Goal: Task Accomplishment & Management: Manage account settings

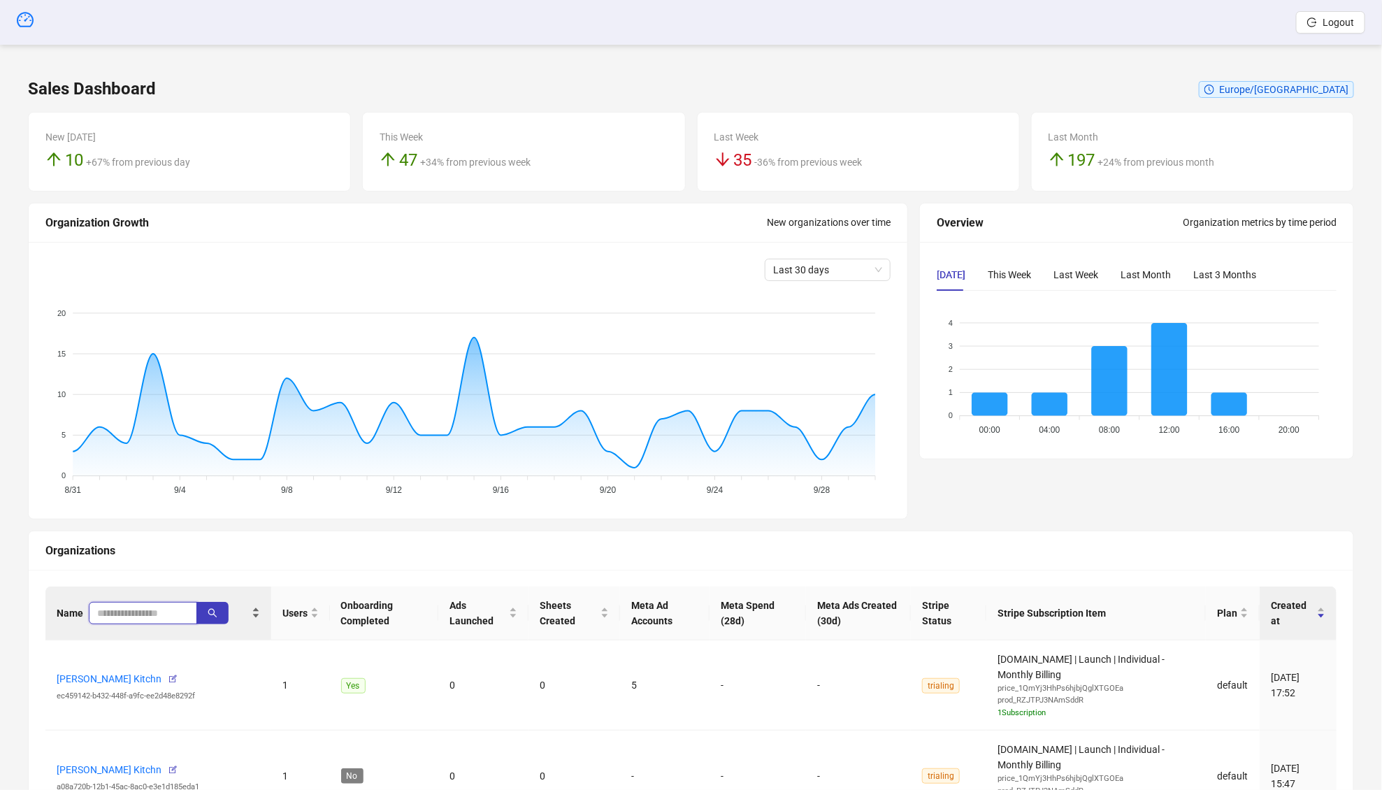
click at [136, 607] on input "search" at bounding box center [137, 612] width 80 height 15
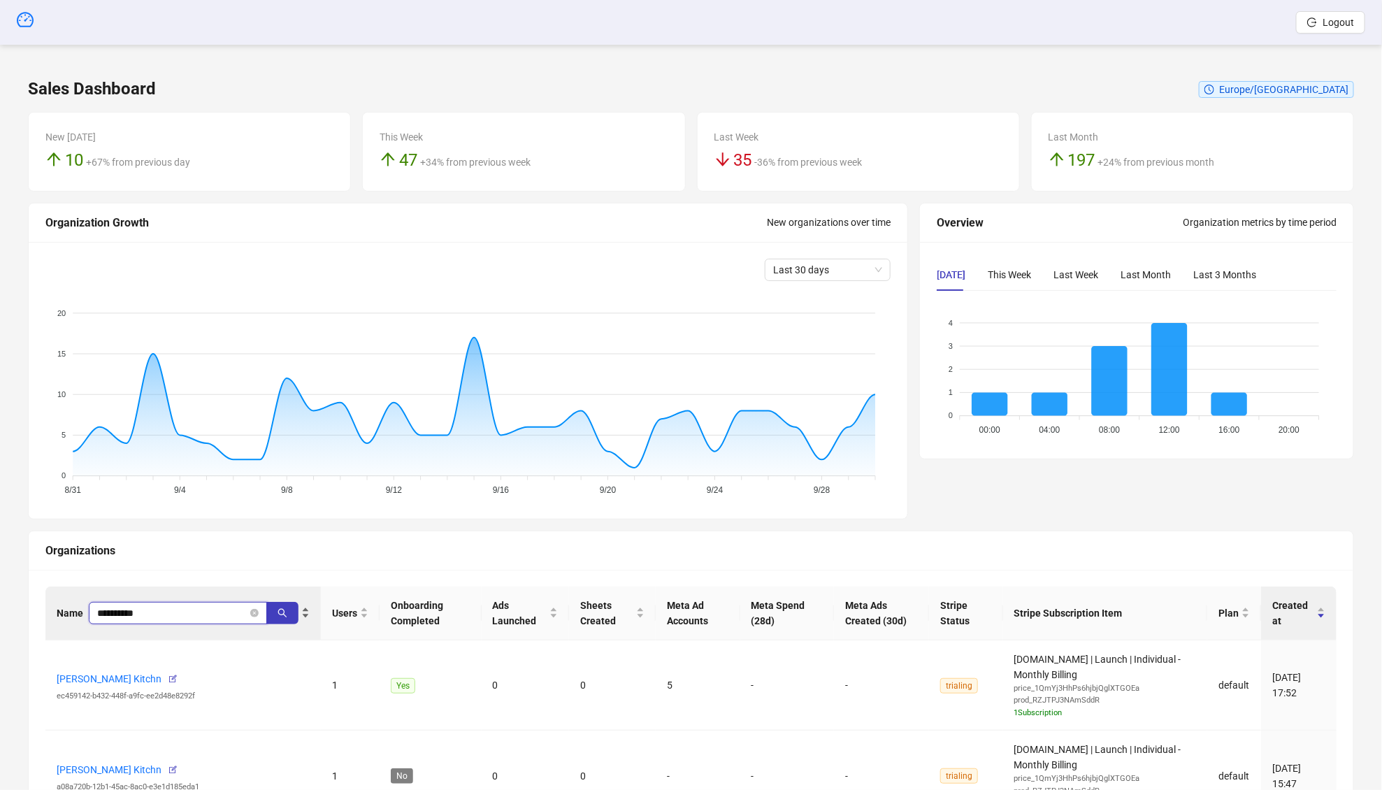
type input "*********"
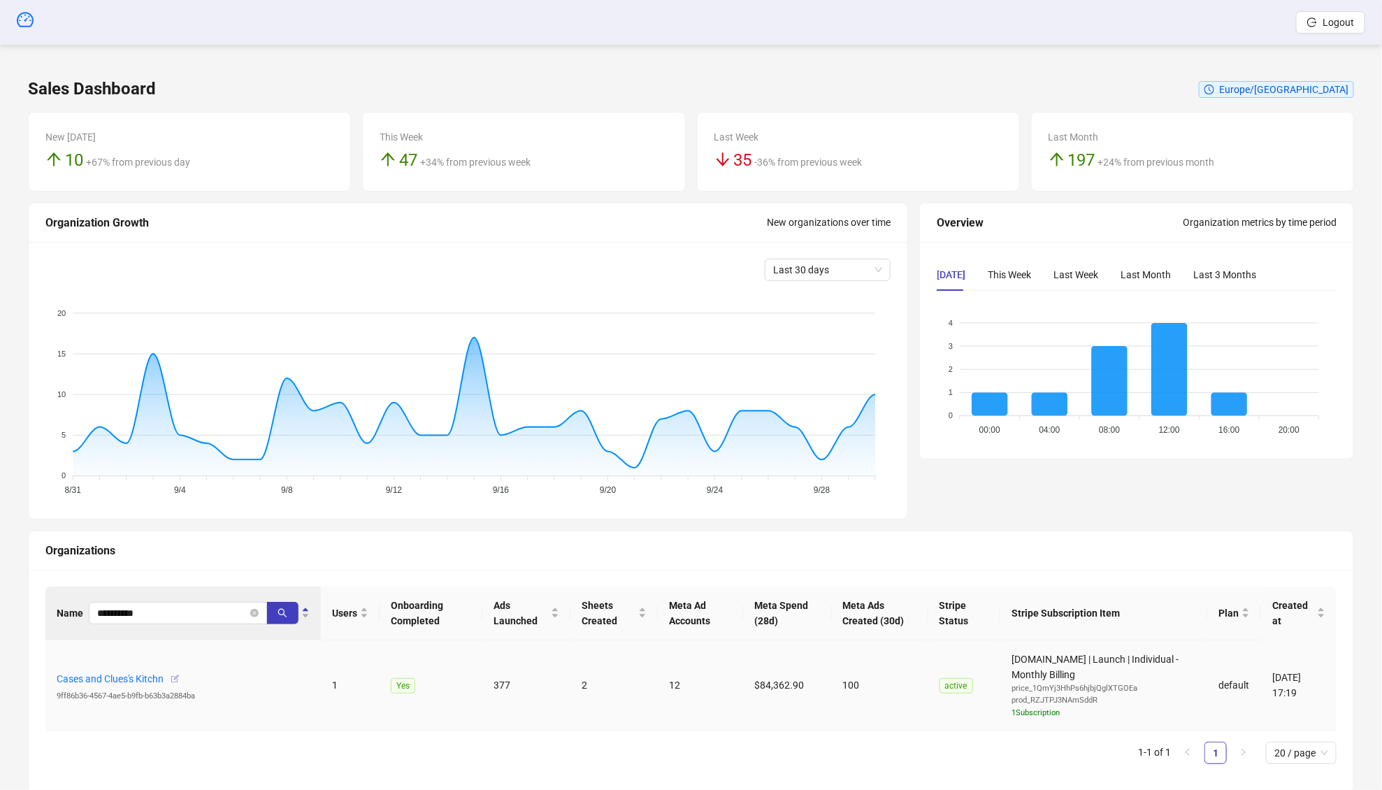
click at [179, 676] on icon "button" at bounding box center [175, 679] width 10 height 10
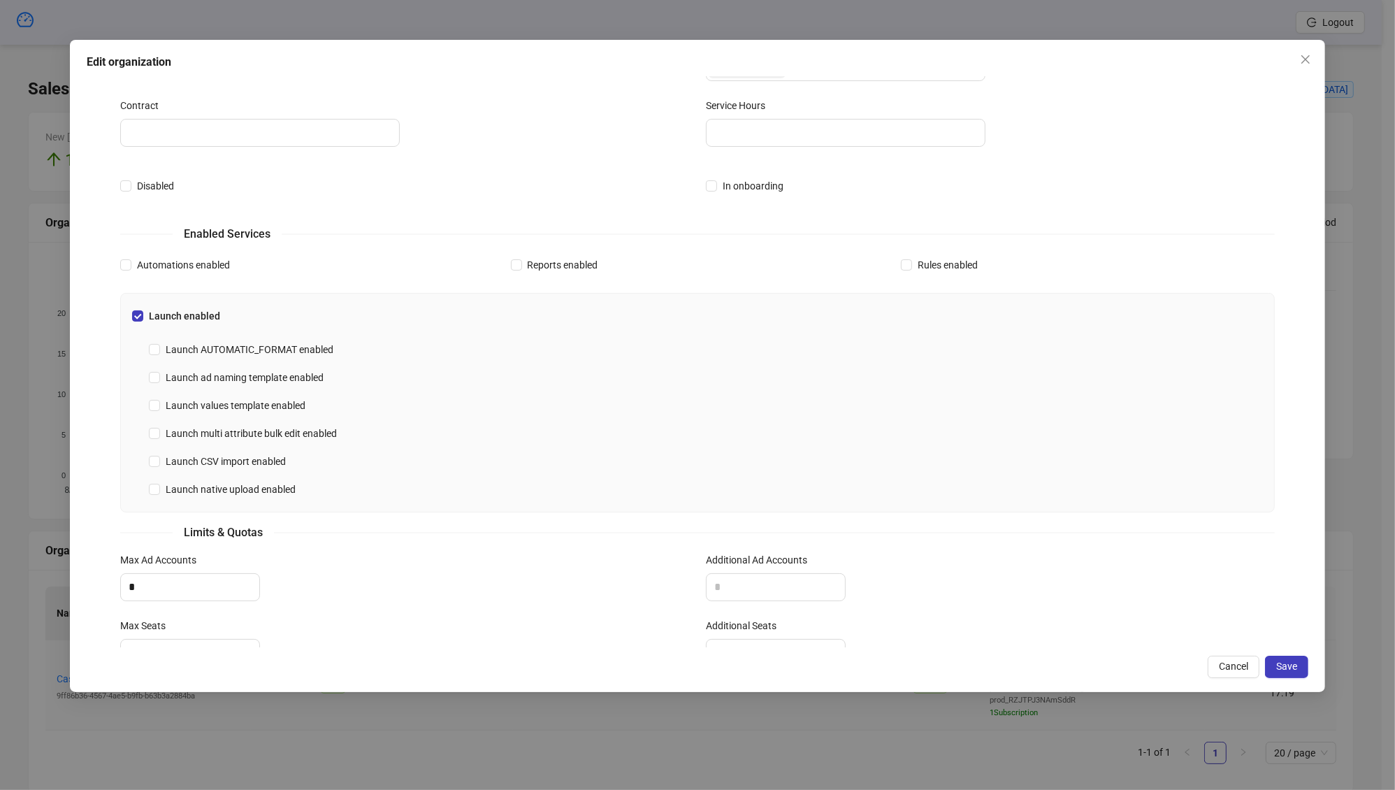
scroll to position [296, 0]
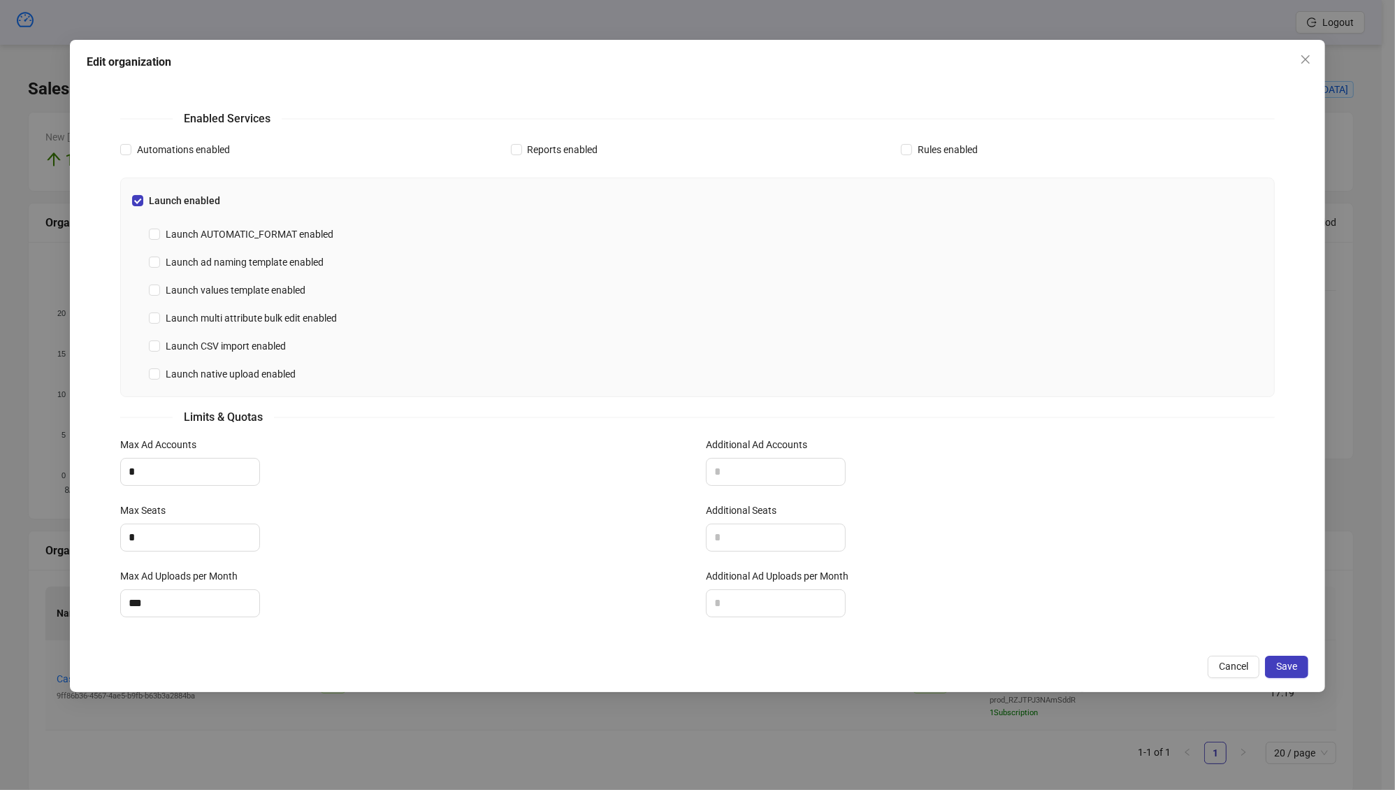
click at [756, 619] on div "Additional Ad Uploads per Month" at bounding box center [991, 601] width 586 height 66
click at [750, 605] on input "Additional Ad Uploads per Month" at bounding box center [776, 603] width 138 height 27
type input "***"
click at [1299, 674] on button "Save" at bounding box center [1286, 667] width 43 height 22
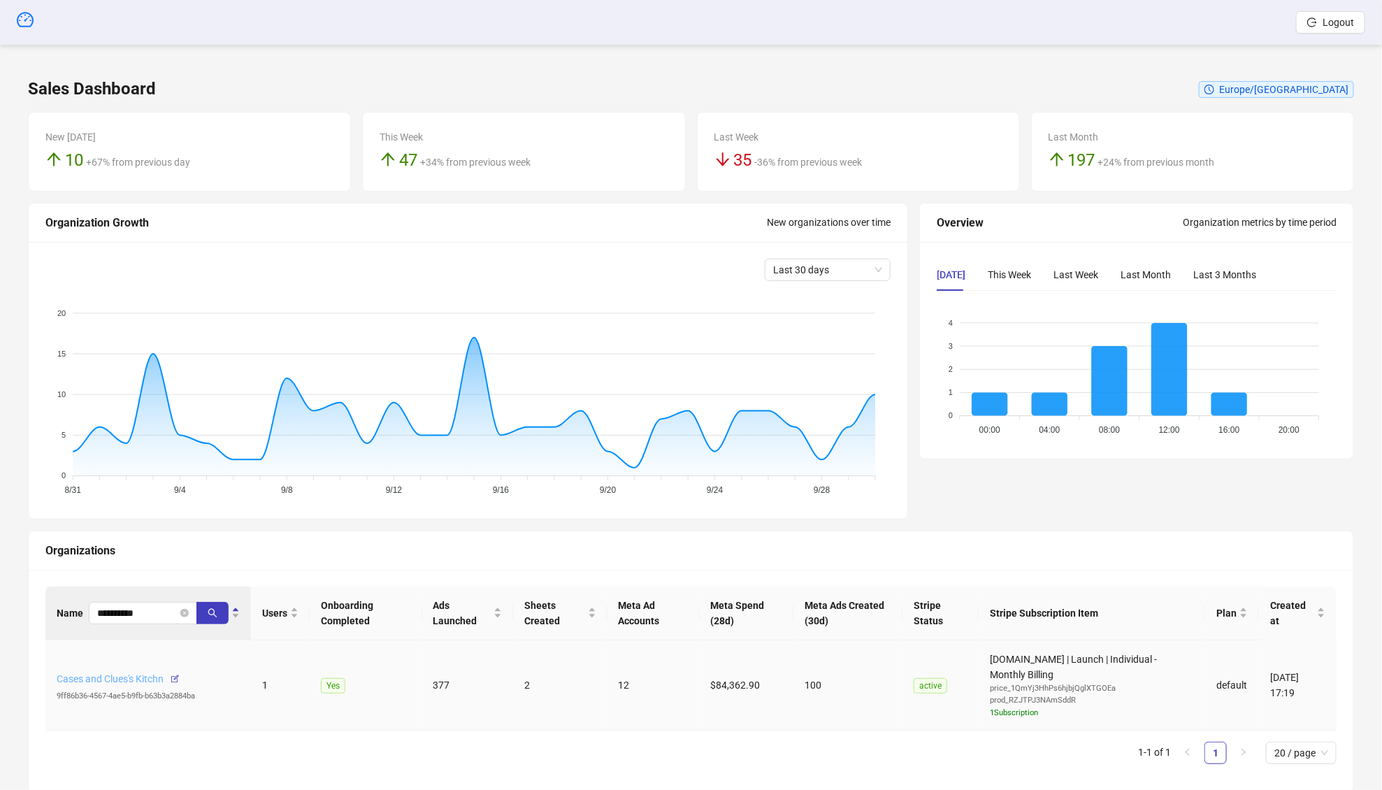
click at [132, 673] on link "Cases and Clues's Kitchn" at bounding box center [110, 678] width 107 height 11
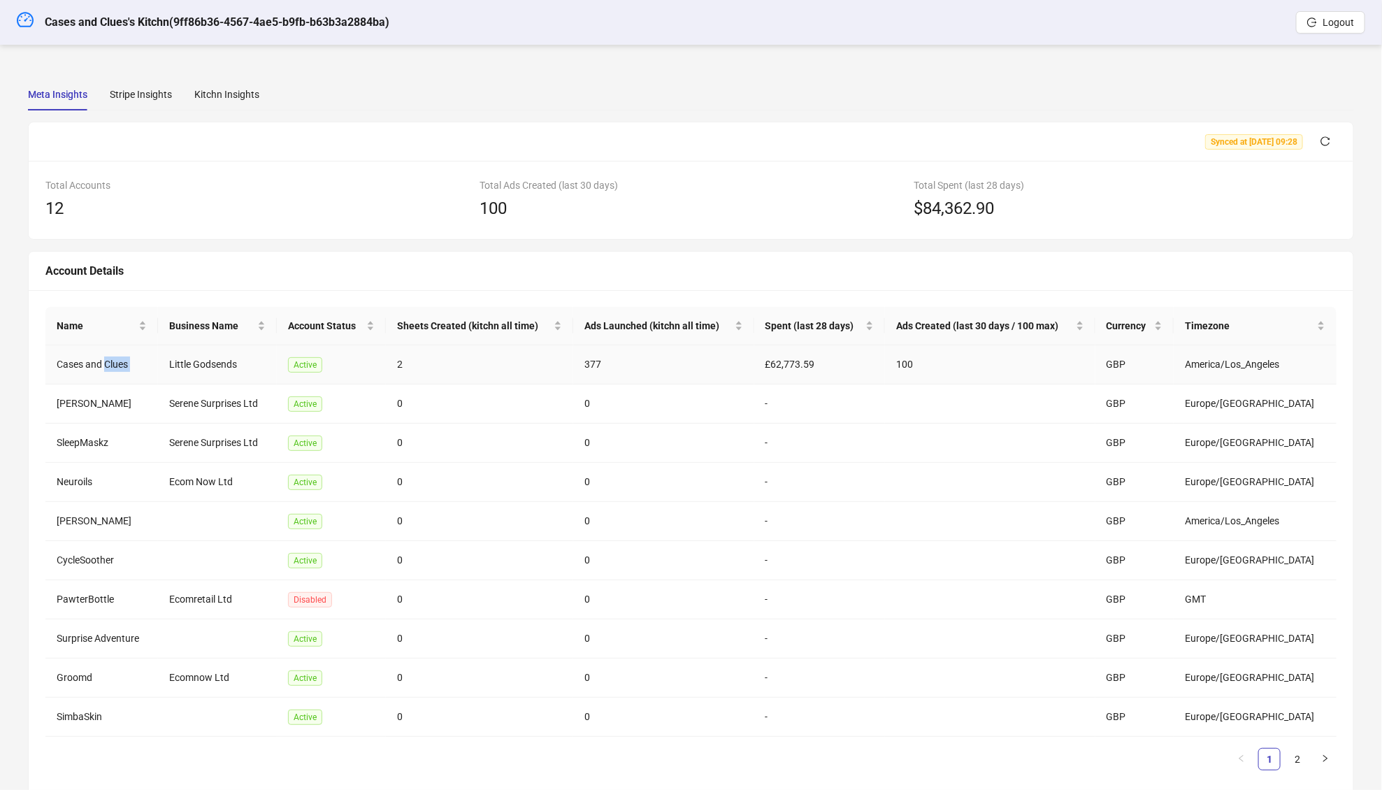
drag, startPoint x: 105, startPoint y: 357, endPoint x: 223, endPoint y: 354, distance: 118.1
click at [223, 354] on tr "Cases and Clues Little Godsends Active 2 377 £62,773.59 100 GBP America/Los_Ang…" at bounding box center [690, 364] width 1291 height 39
click at [223, 354] on td "Little Godsends" at bounding box center [218, 364] width 120 height 39
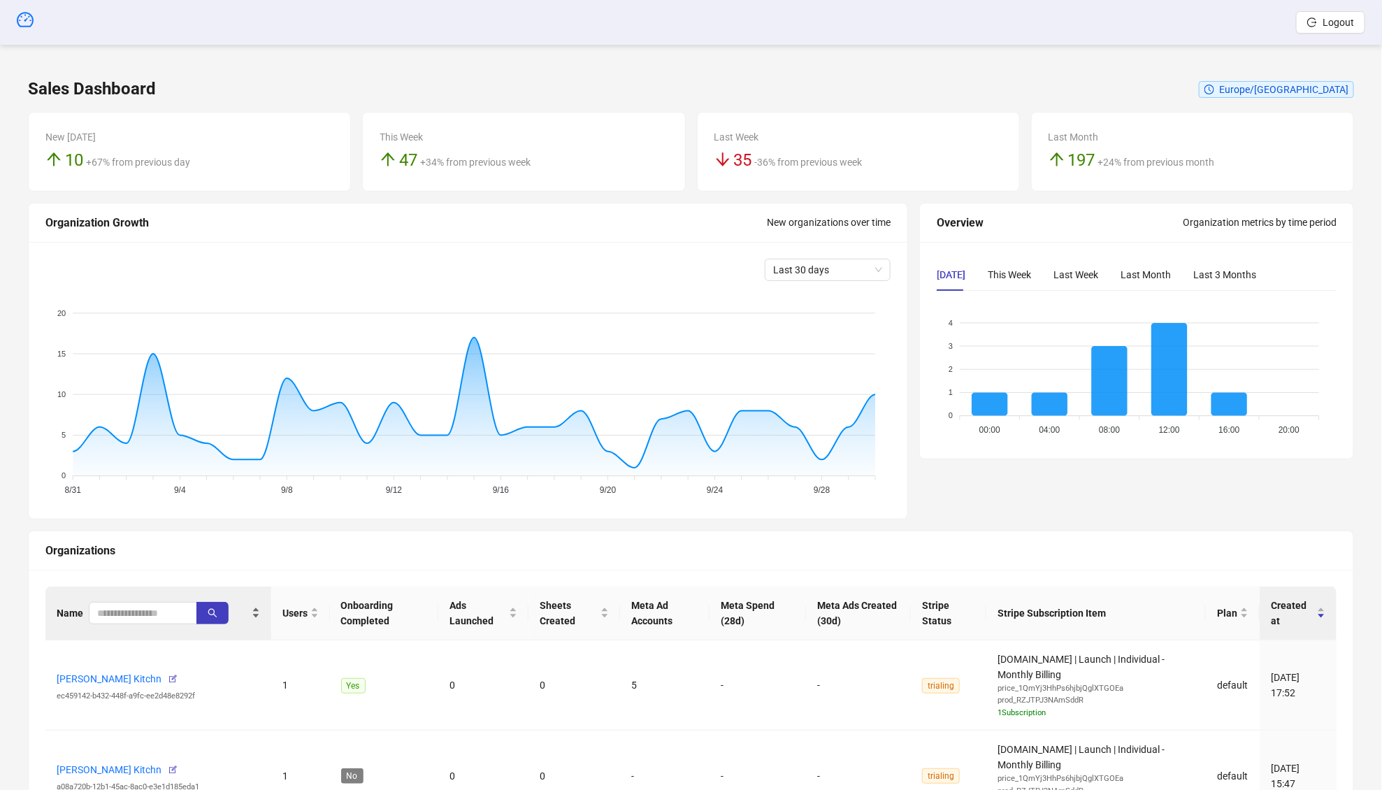
click at [150, 602] on div "Name" at bounding box center [158, 613] width 203 height 22
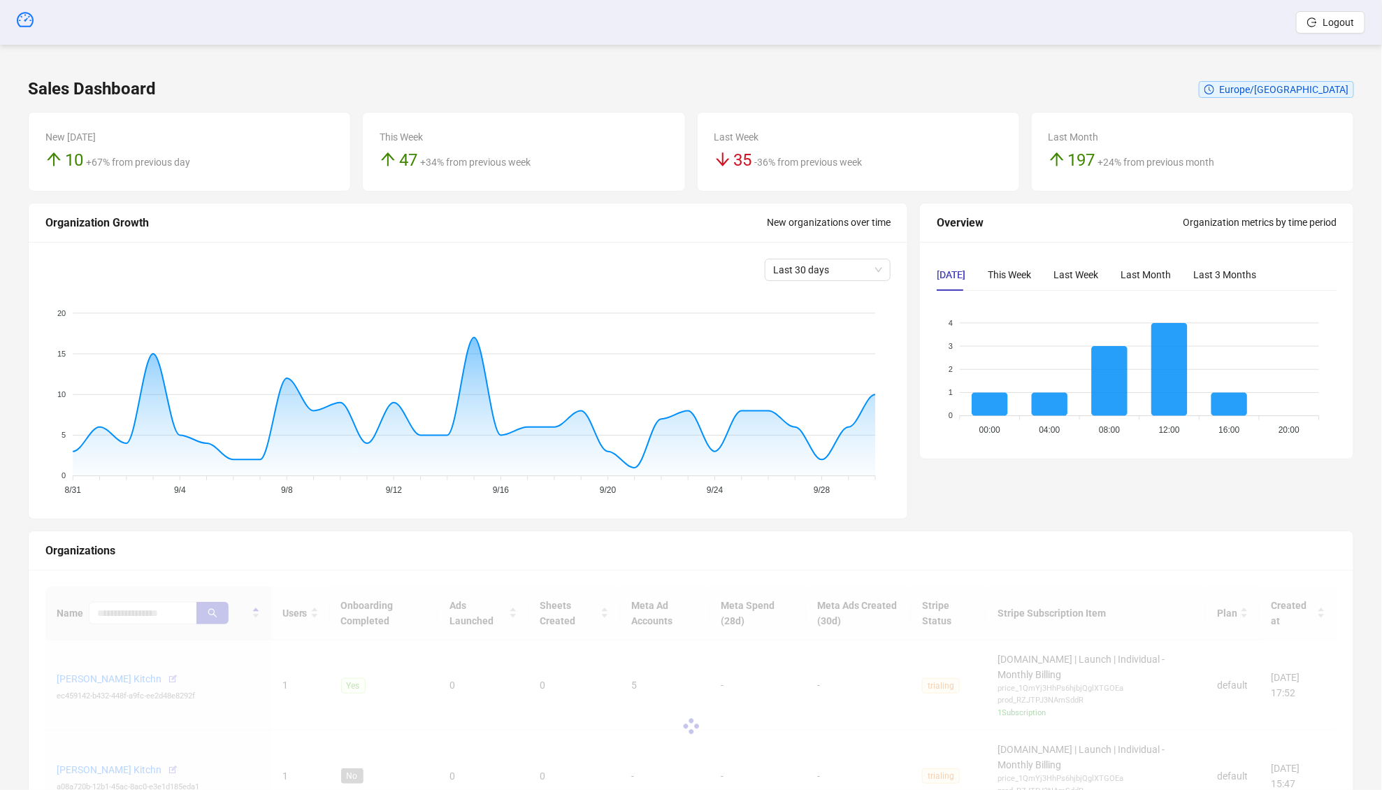
click at [146, 603] on div at bounding box center [690, 726] width 1291 height 280
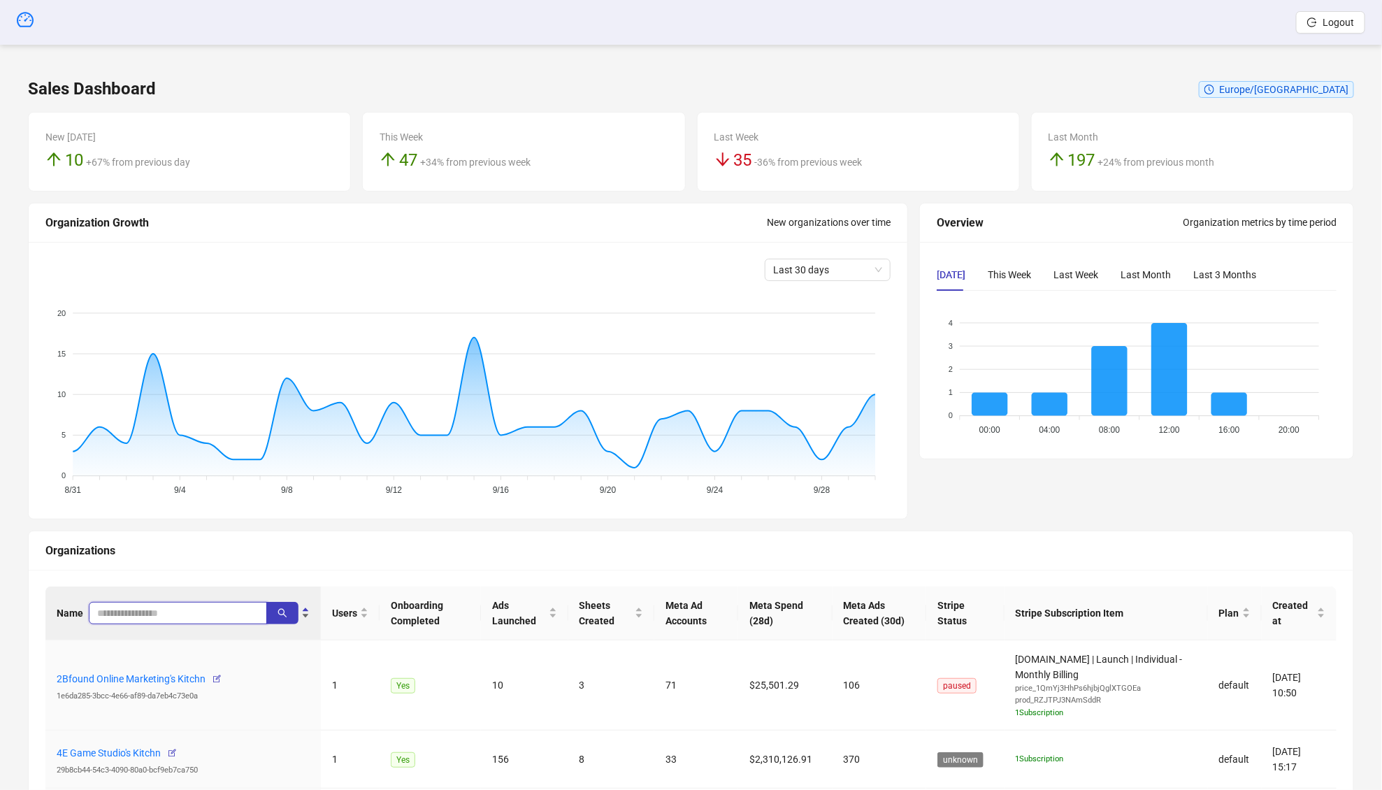
click at [143, 612] on input "search" at bounding box center [172, 612] width 150 height 15
type input "*****"
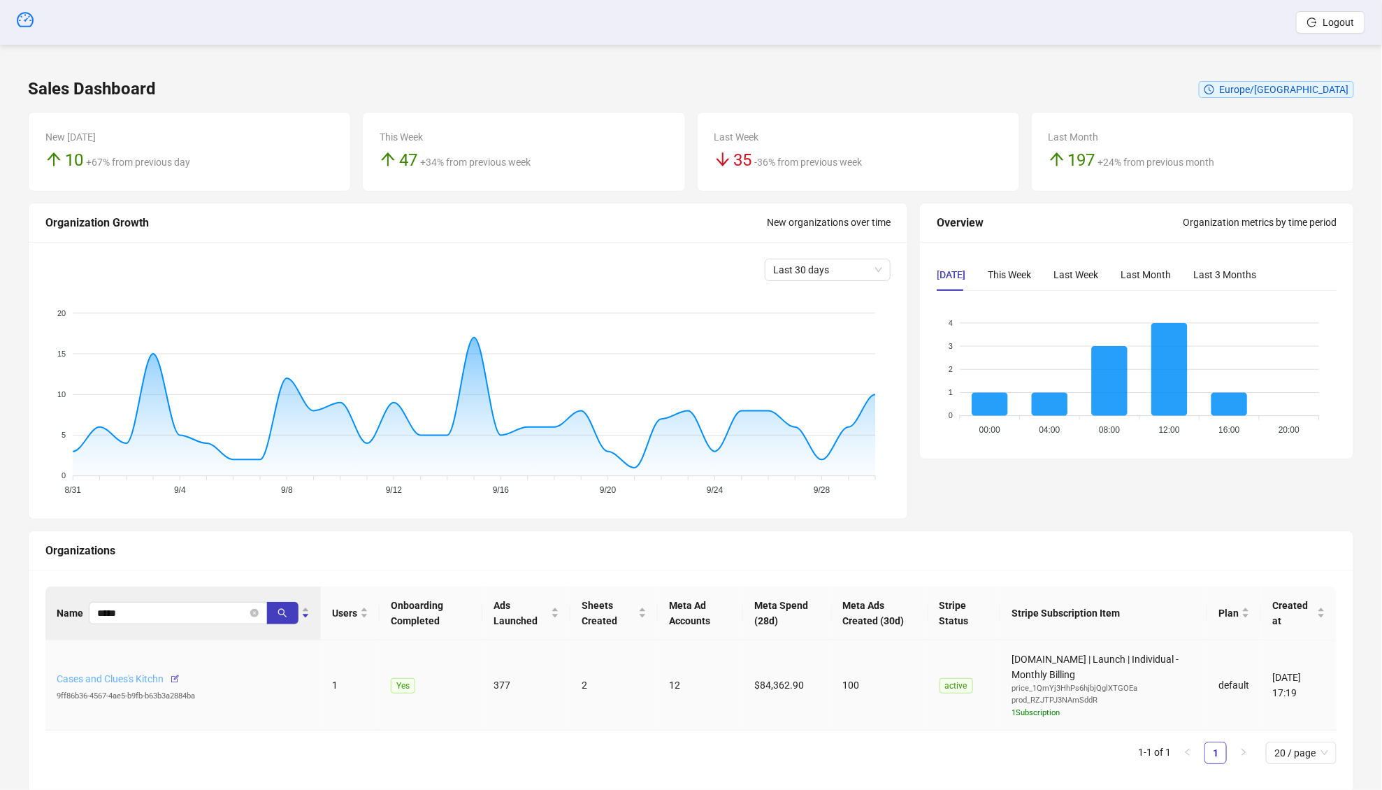
click at [117, 681] on link "Cases and Clues's Kitchn" at bounding box center [110, 678] width 107 height 11
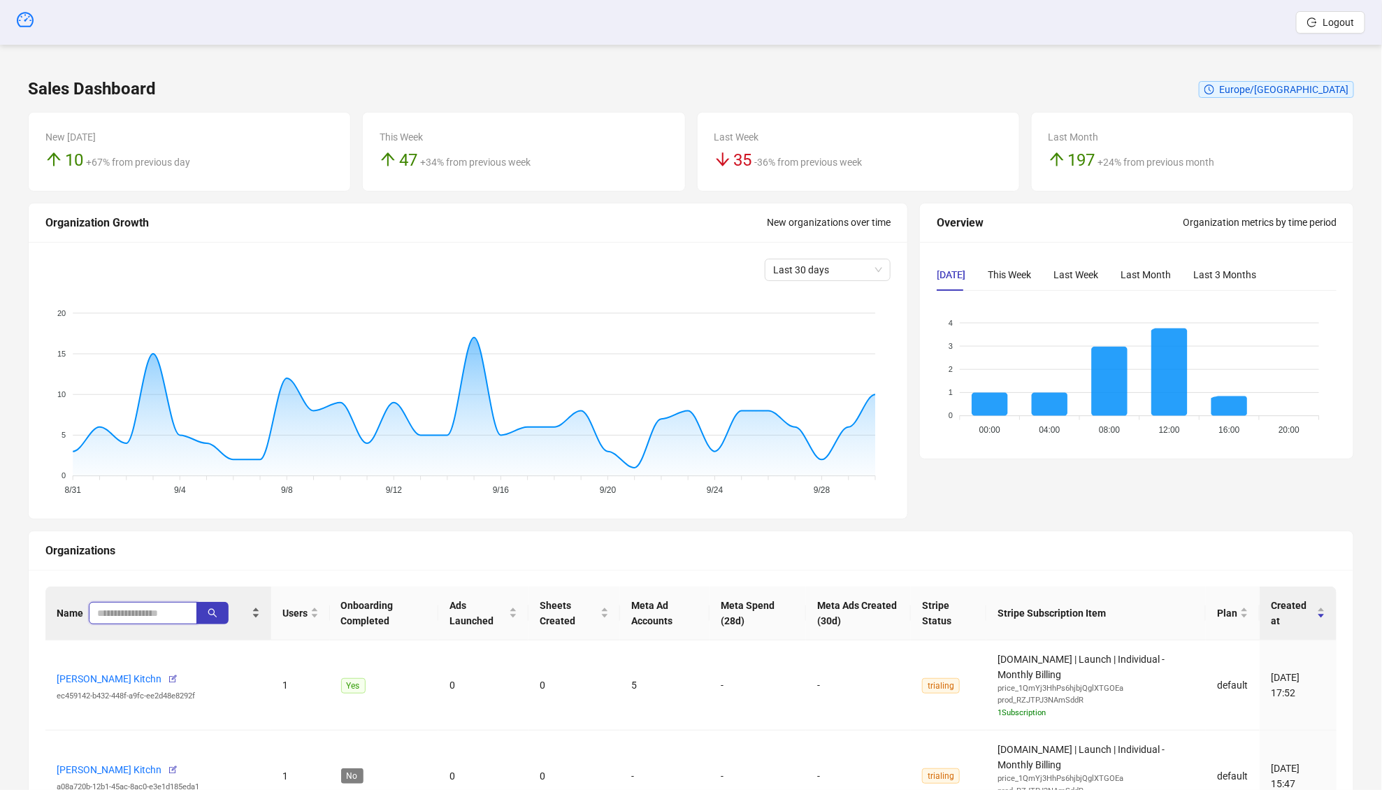
click at [125, 610] on input "search" at bounding box center [137, 612] width 80 height 15
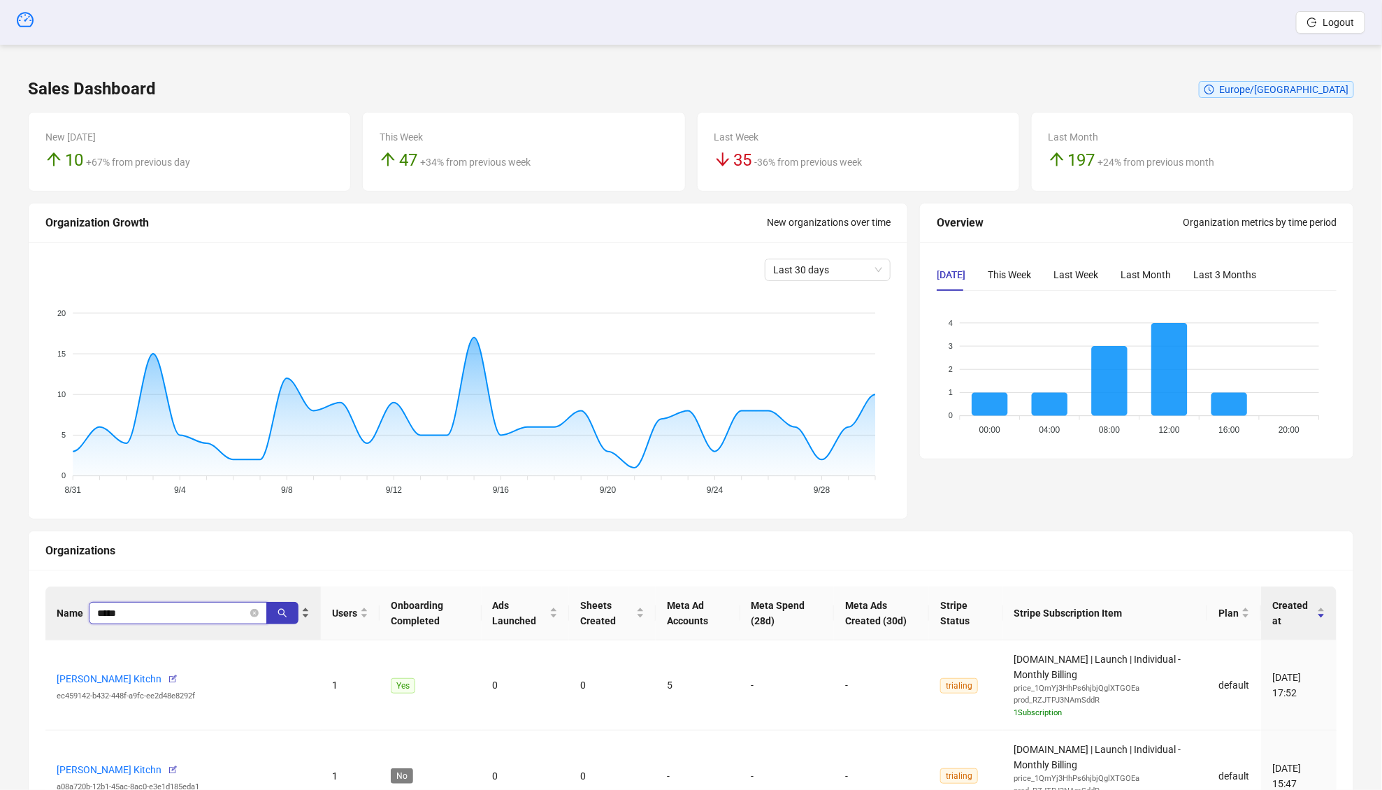
type input "*****"
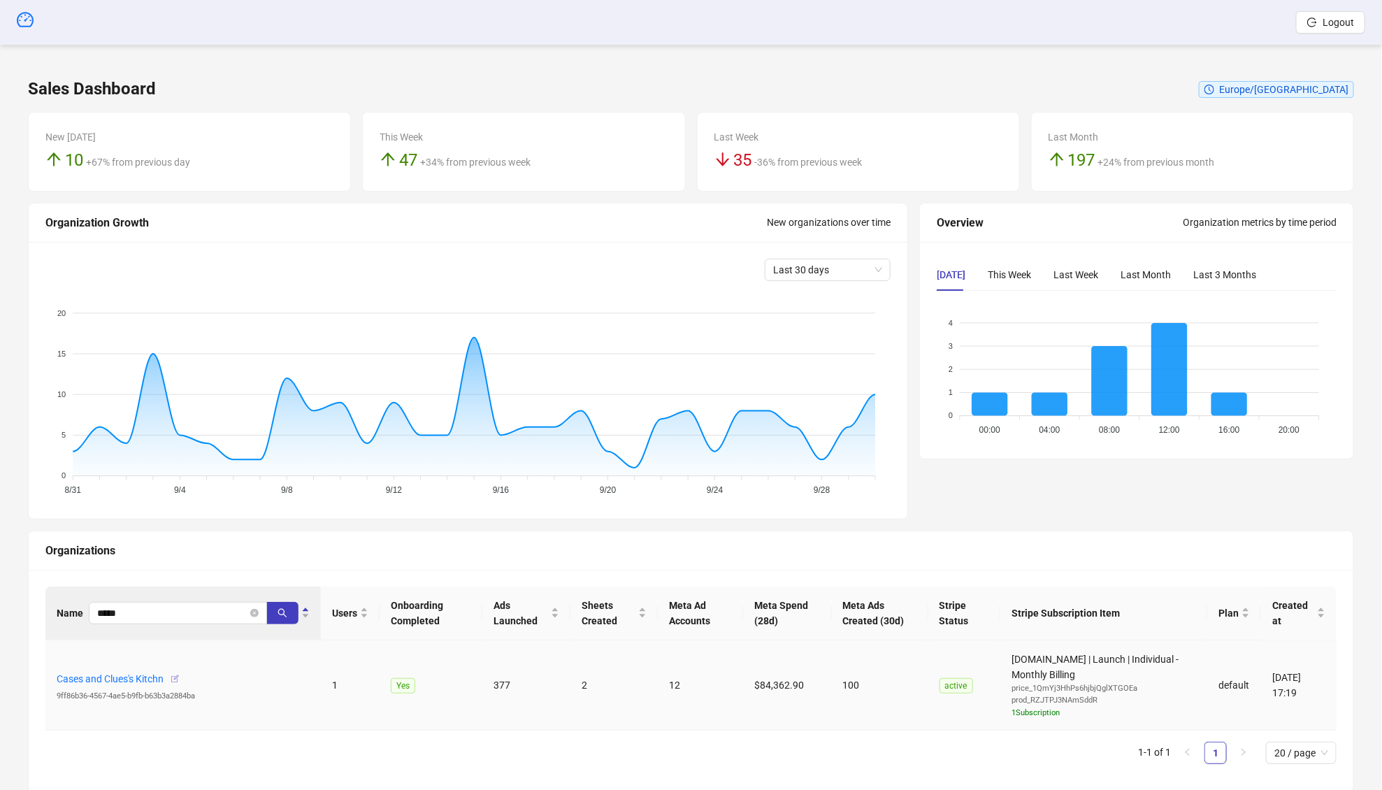
click at [178, 677] on icon "button" at bounding box center [175, 679] width 10 height 10
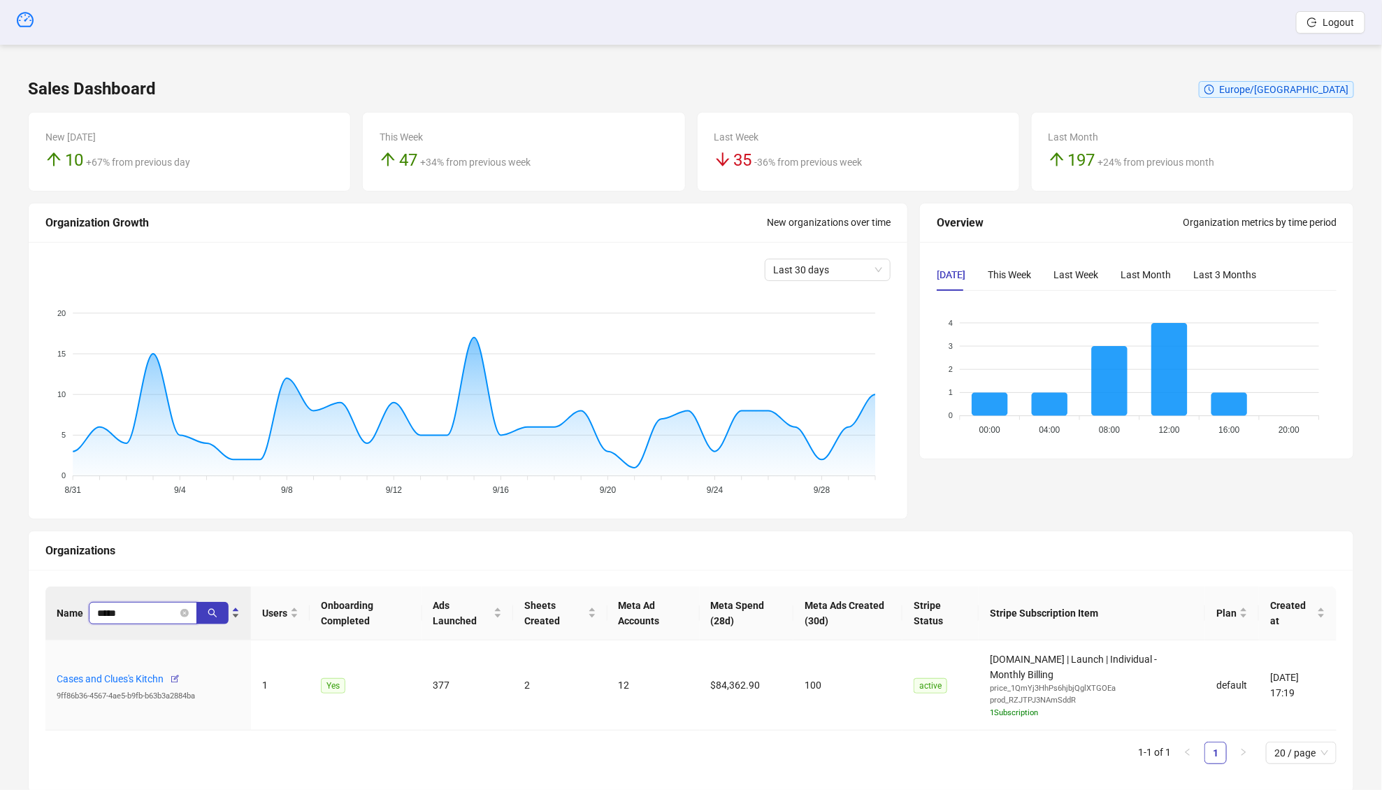
click at [138, 619] on span "*****" at bounding box center [143, 613] width 108 height 22
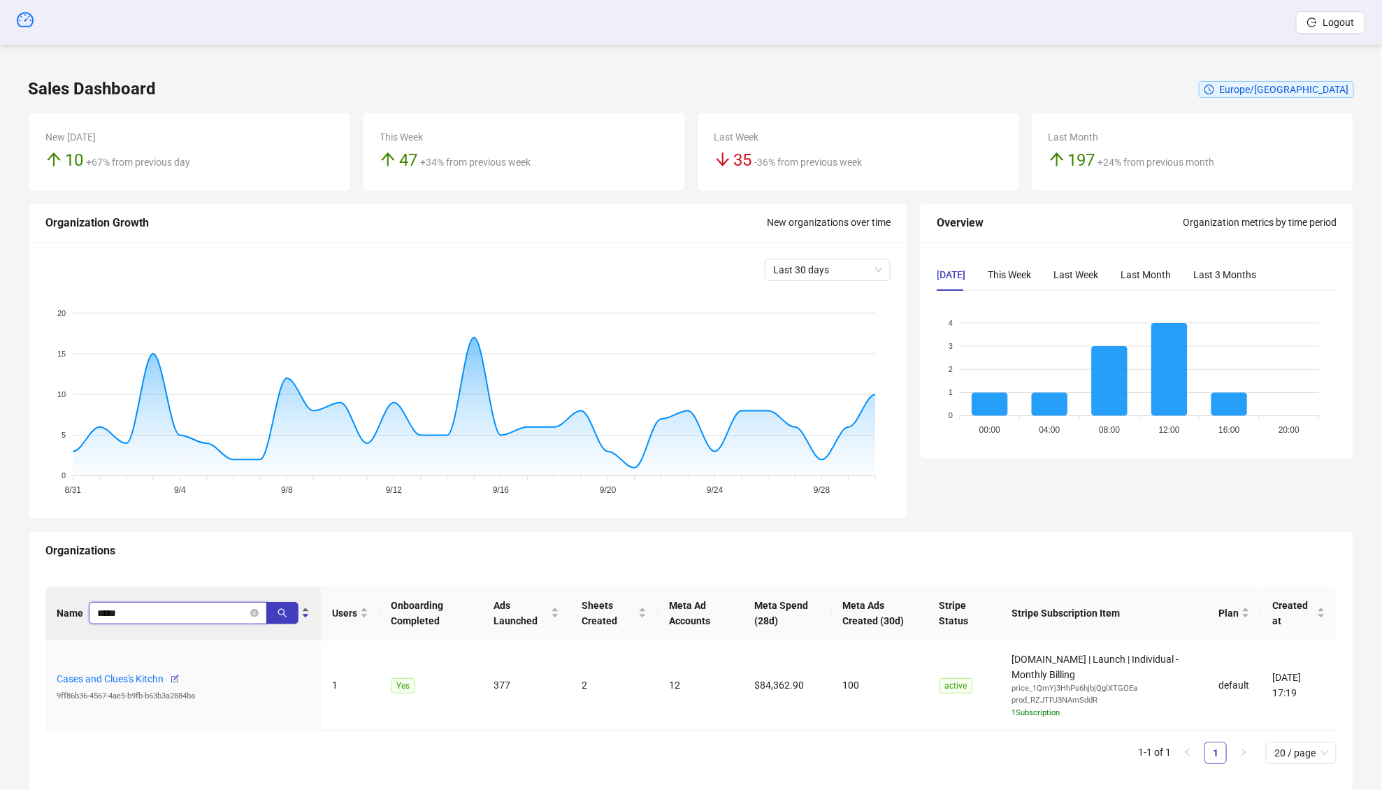
click at [138, 619] on input "*****" at bounding box center [172, 612] width 150 height 15
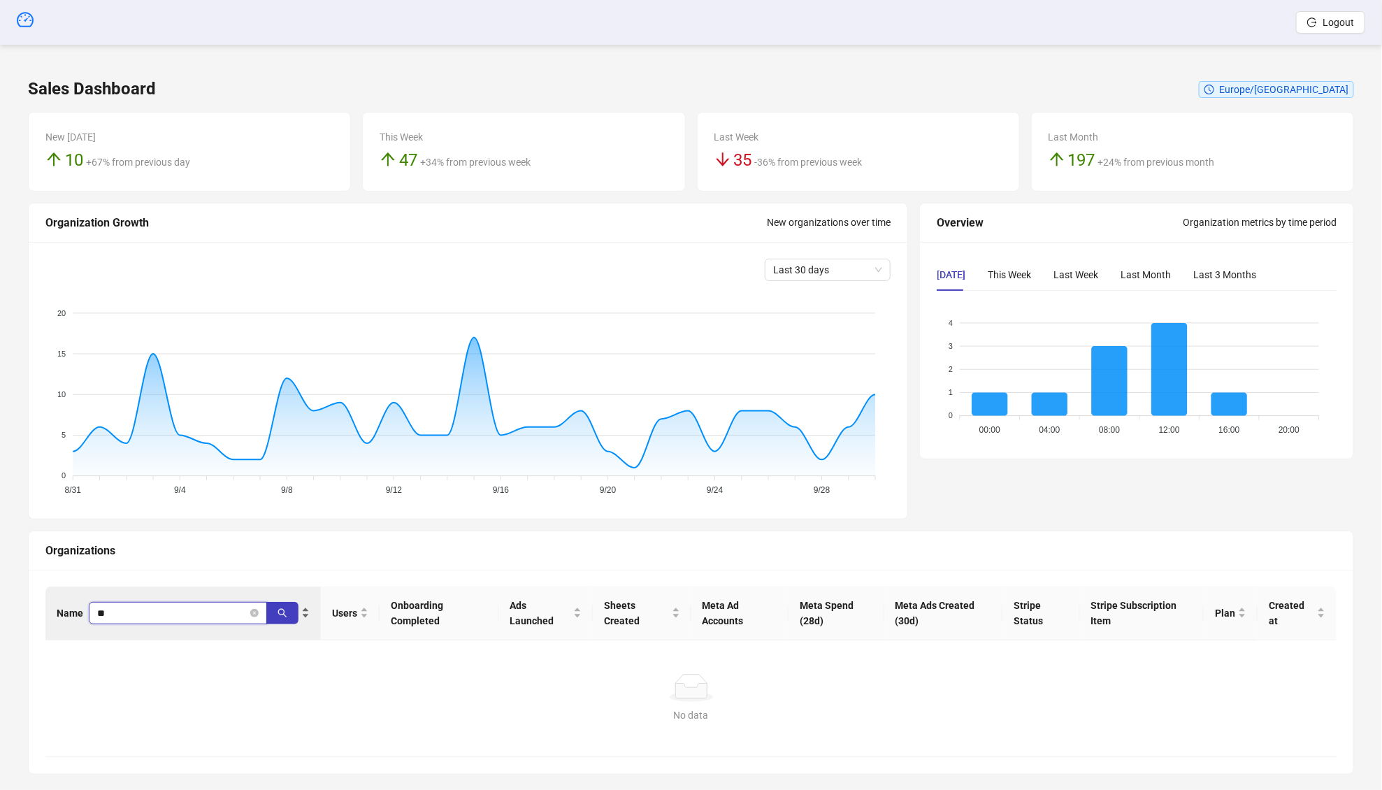
type input "*"
type input "*********"
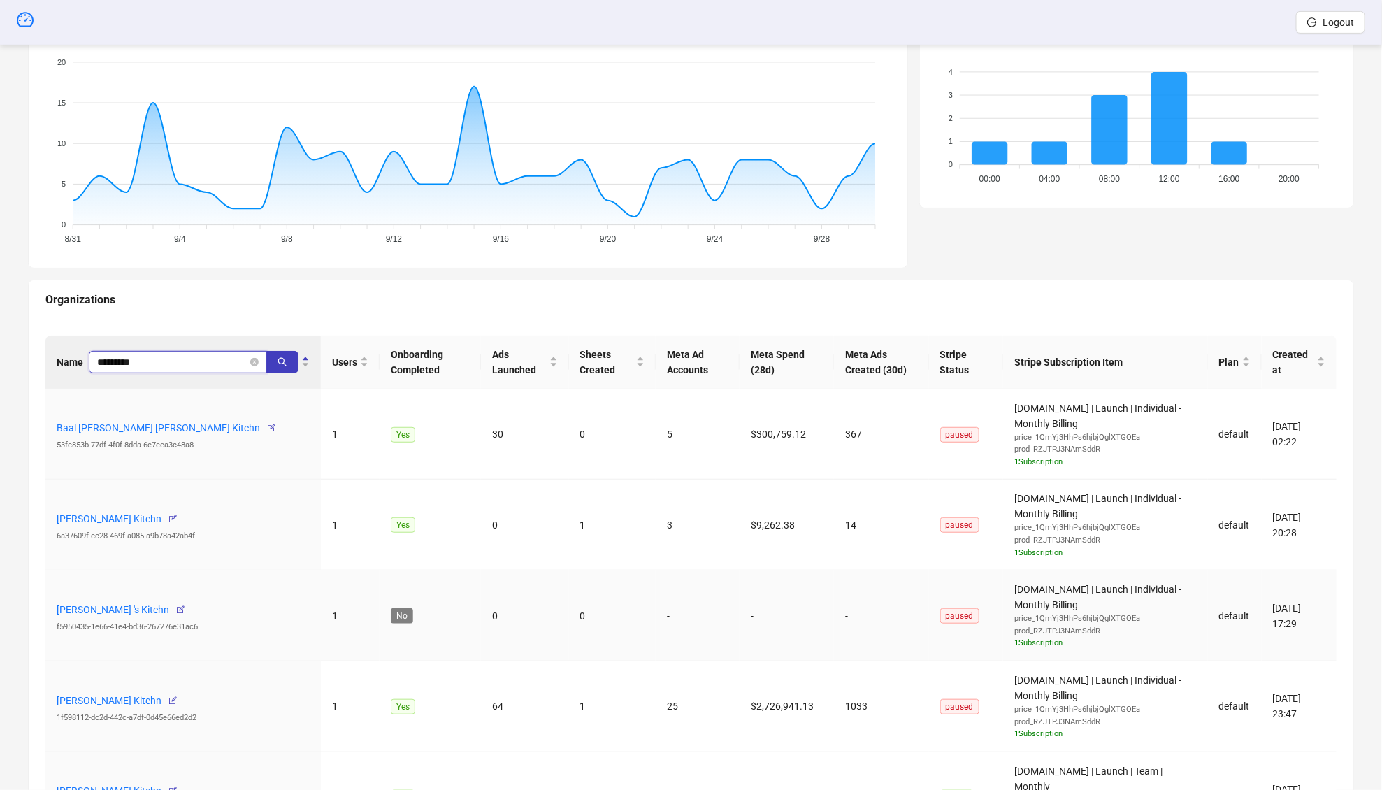
scroll to position [381, 0]
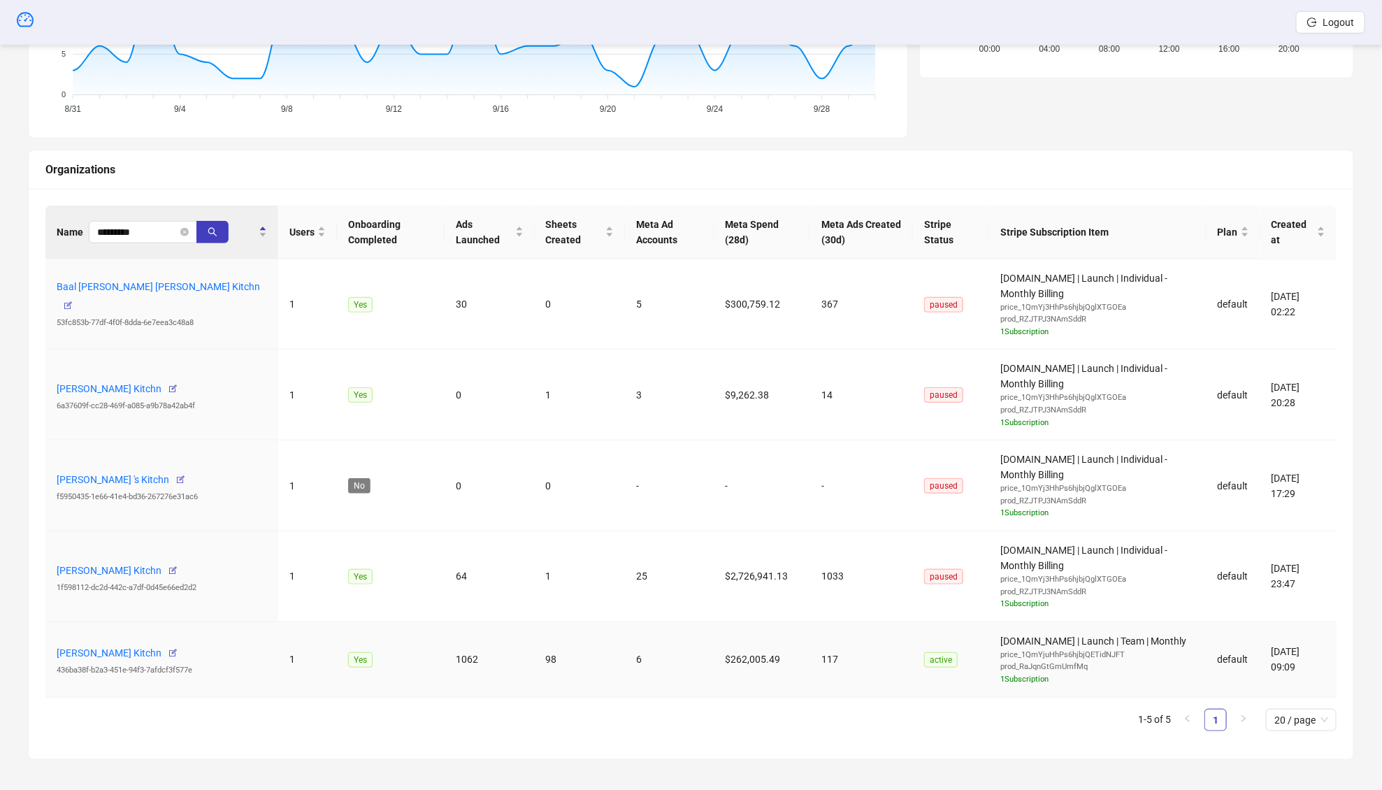
click at [117, 642] on div "[PERSON_NAME] Kitchn 436ba38f-b2a3-451e-94f3-7afdcf3f577e" at bounding box center [162, 659] width 210 height 35
click at [115, 648] on link "[PERSON_NAME] Kitchn" at bounding box center [109, 652] width 105 height 11
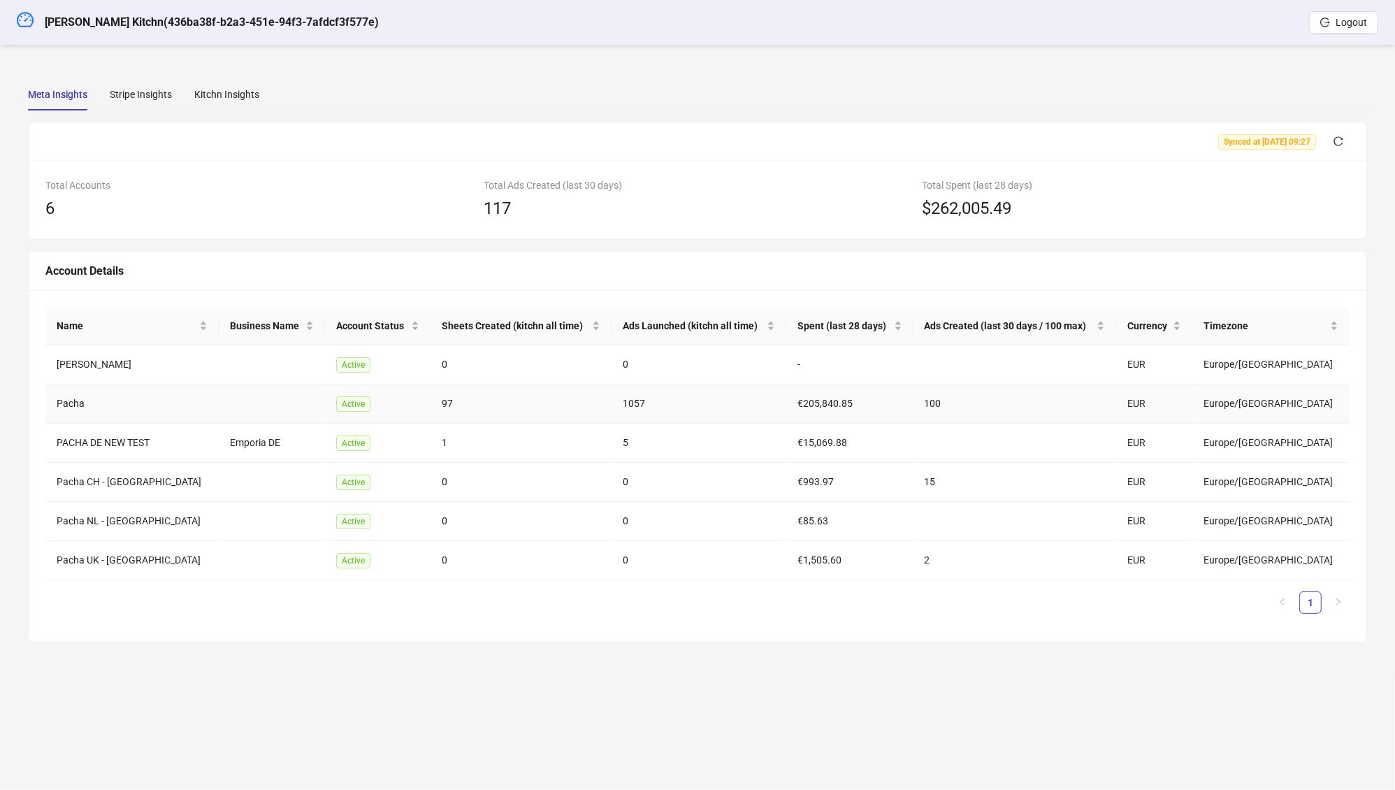
click at [152, 405] on td "Pacha" at bounding box center [131, 403] width 173 height 39
click at [153, 403] on td "Pacha" at bounding box center [131, 403] width 173 height 39
click at [240, 101] on div "Kitchn Insights" at bounding box center [226, 94] width 65 height 15
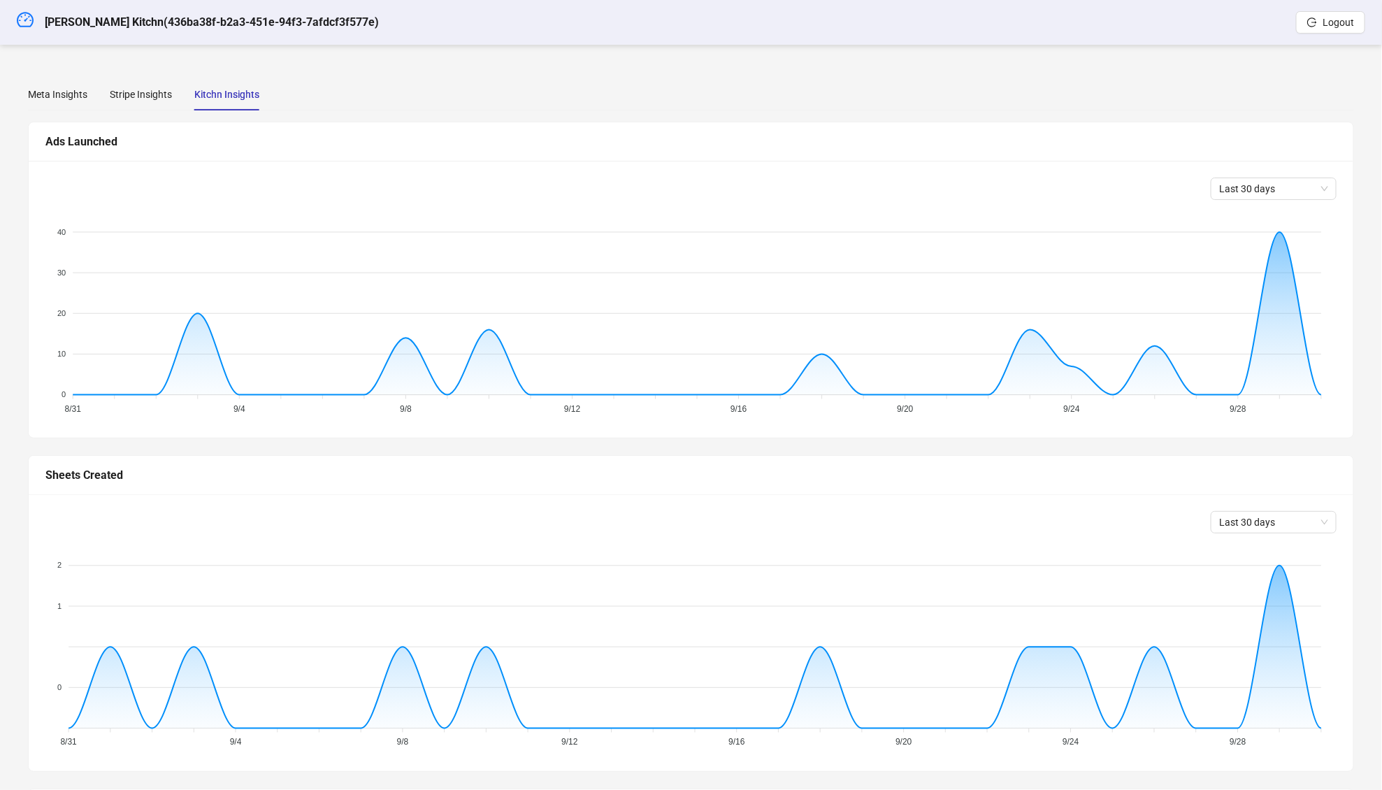
click at [1286, 205] on div "Last 30 days 40 40 30 30 20 20 10 10 0 0 8/31 8/31 9/4 9/4 9/8 9/8 9/12 9/12 9/…" at bounding box center [691, 299] width 1324 height 277
click at [1285, 200] on div "Last 30 days 40 40 30 30 20 20 10 10 0 0 8/31 8/31 9/4 9/4 9/8 9/8 9/12 9/12 9/…" at bounding box center [691, 299] width 1324 height 277
click at [1280, 197] on span "Last 30 days" at bounding box center [1273, 188] width 109 height 21
click at [1254, 277] on div "Last 90 days" at bounding box center [1273, 283] width 103 height 15
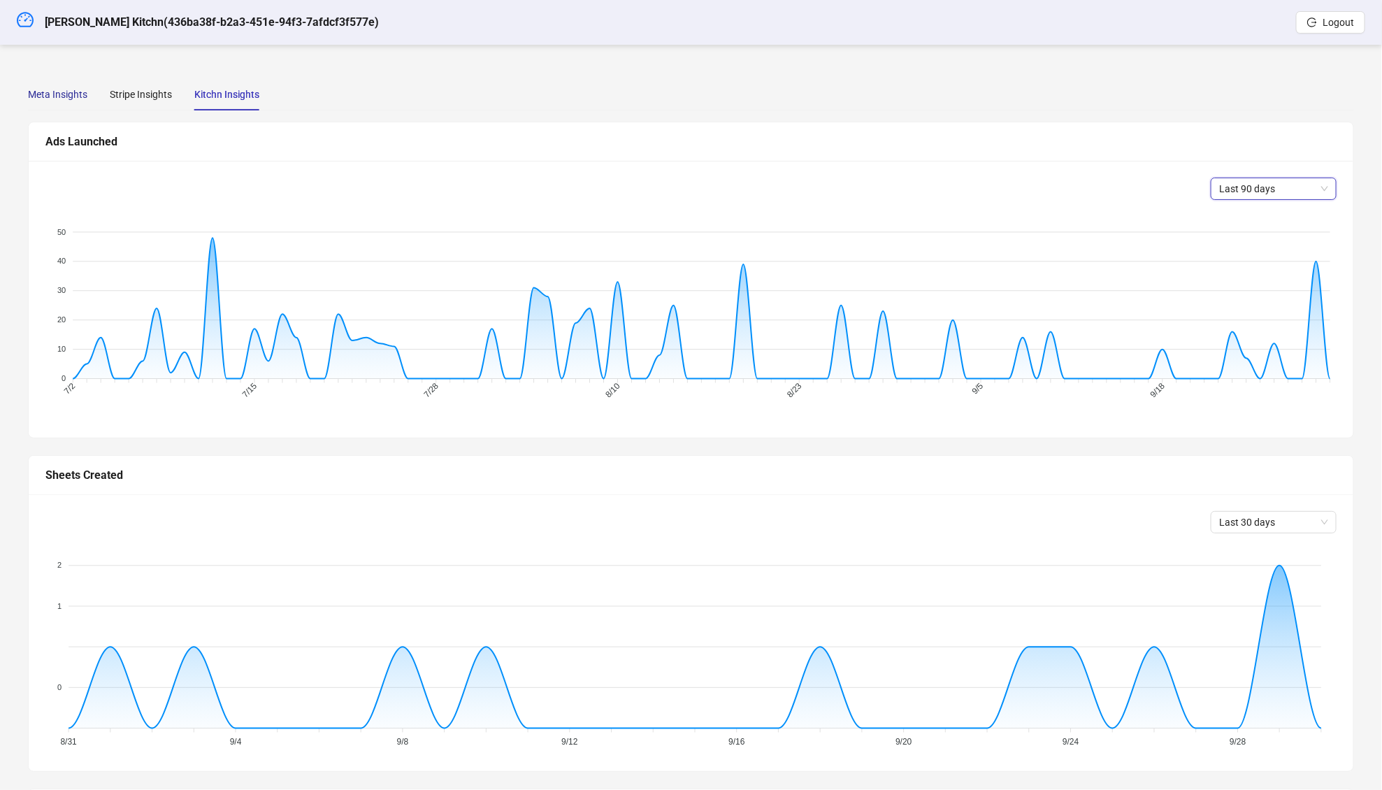
click at [62, 98] on div "Meta Insights" at bounding box center [57, 94] width 59 height 15
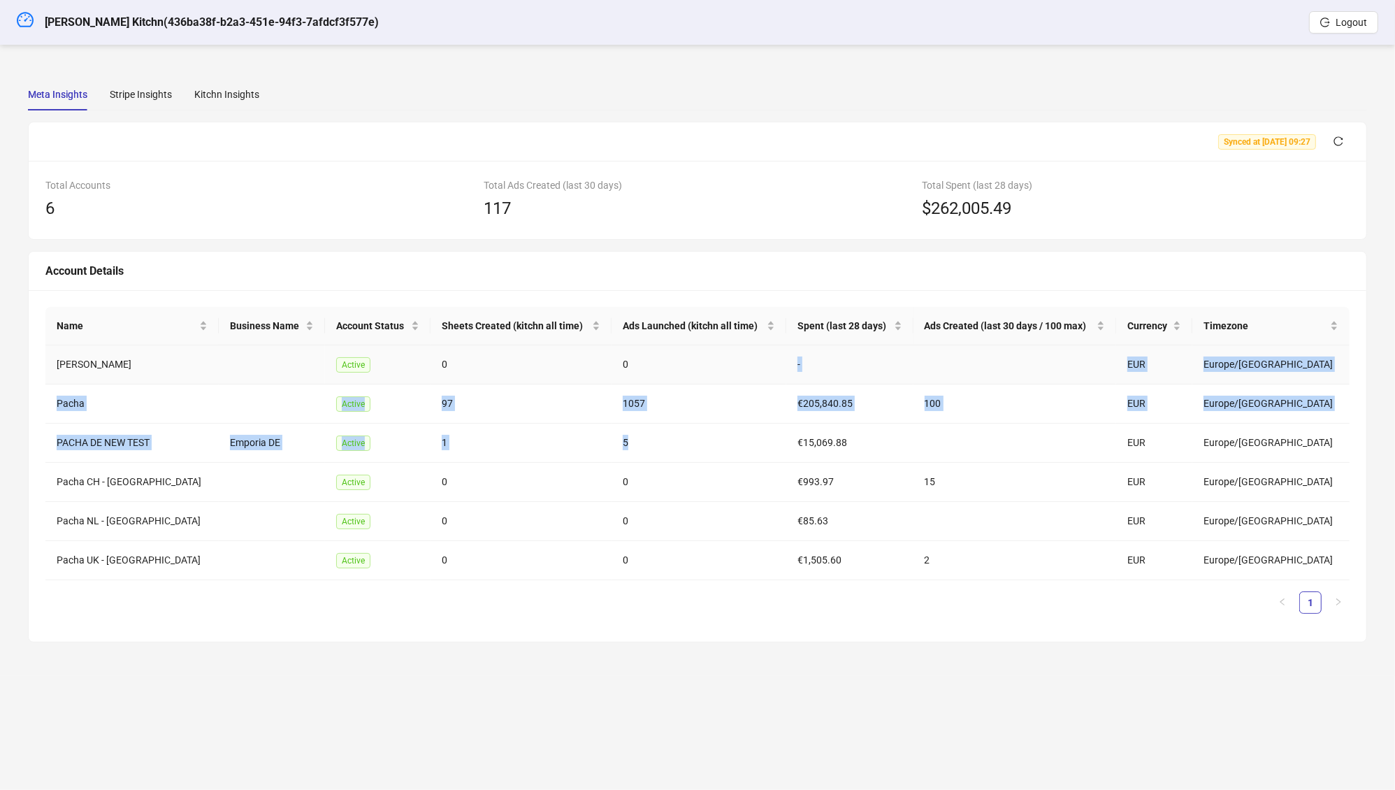
drag, startPoint x: 670, startPoint y: 446, endPoint x: 616, endPoint y: 370, distance: 93.3
click at [616, 370] on tbody "[PERSON_NAME] Active 0 0 - EUR [GEOGRAPHIC_DATA]/[GEOGRAPHIC_DATA] Pacha Active…" at bounding box center [697, 462] width 1304 height 235
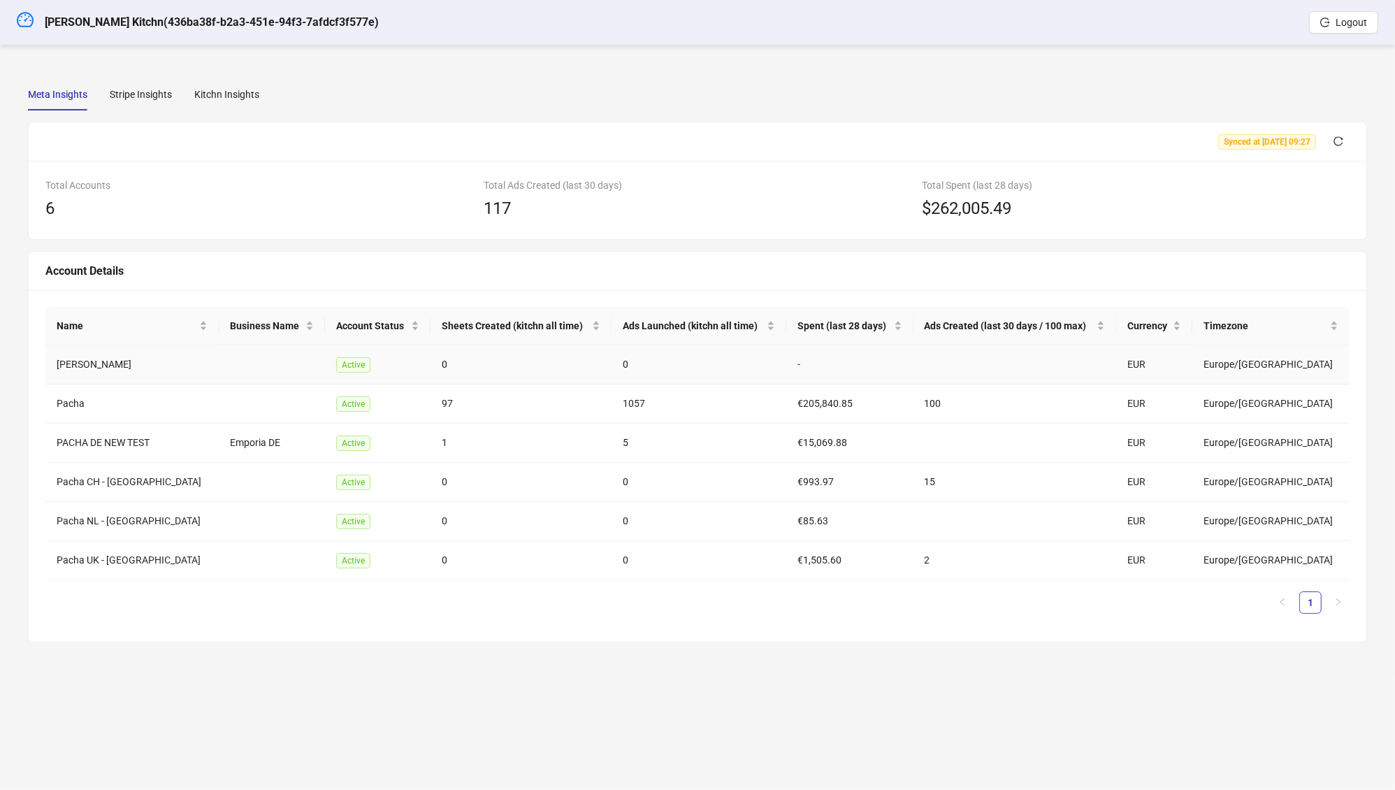
click at [621, 373] on td "0" at bounding box center [699, 364] width 175 height 39
